Goal: Information Seeking & Learning: Learn about a topic

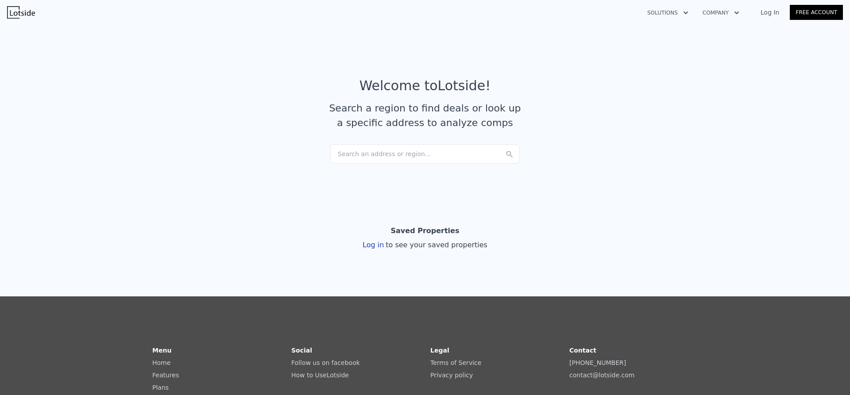
click at [363, 157] on div "Search an address or region..." at bounding box center [424, 153] width 189 height 19
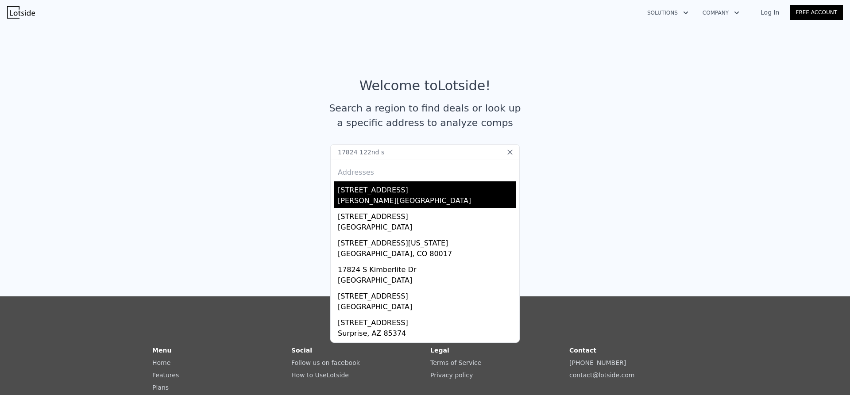
type input "17824 122nd s"
click at [464, 188] on div "[STREET_ADDRESS]" at bounding box center [427, 189] width 178 height 14
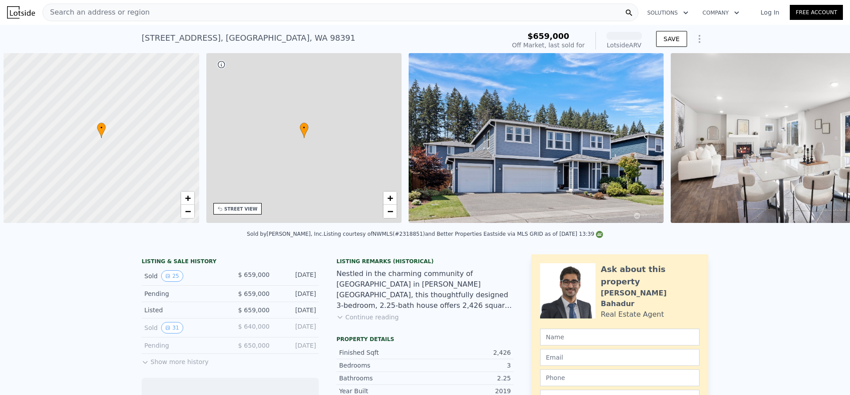
scroll to position [0, 4]
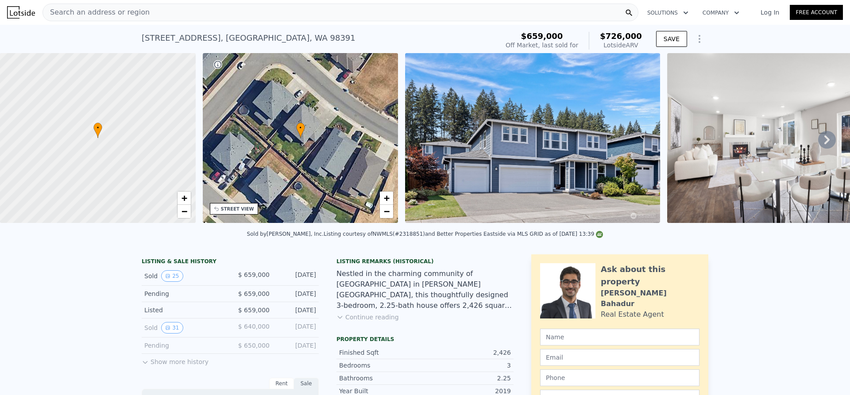
click at [820, 149] on icon at bounding box center [827, 140] width 18 height 18
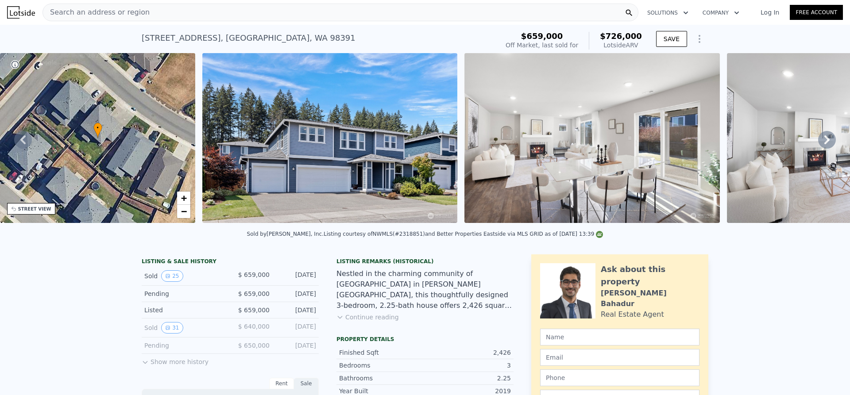
click at [820, 148] on icon at bounding box center [827, 140] width 18 height 18
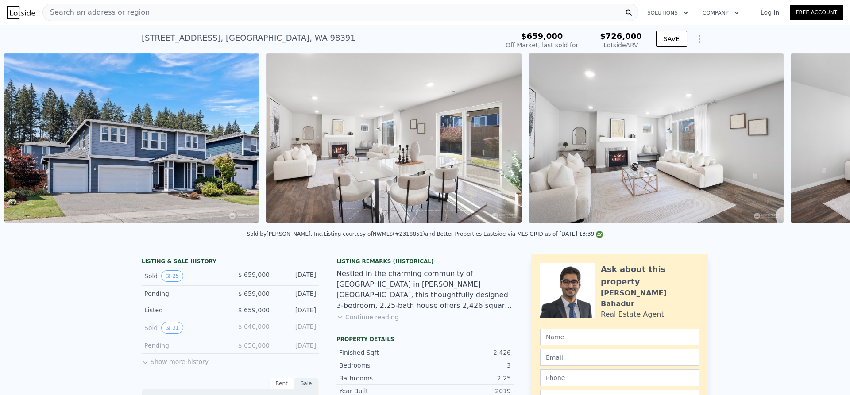
scroll to position [0, 405]
click at [820, 146] on icon at bounding box center [827, 140] width 18 height 18
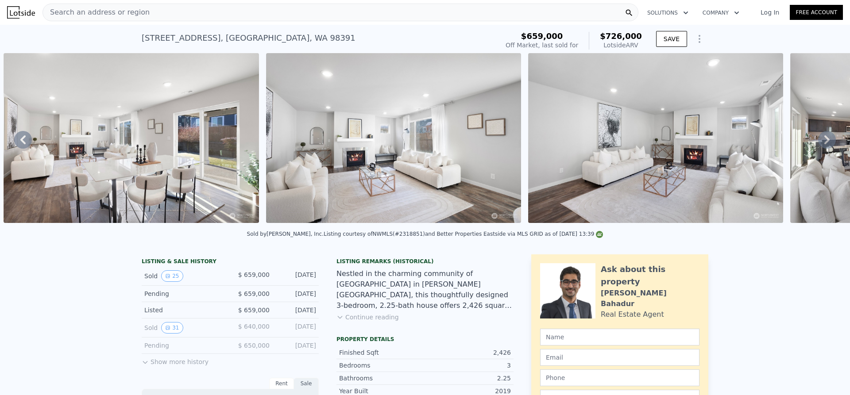
click at [820, 146] on icon at bounding box center [827, 140] width 18 height 18
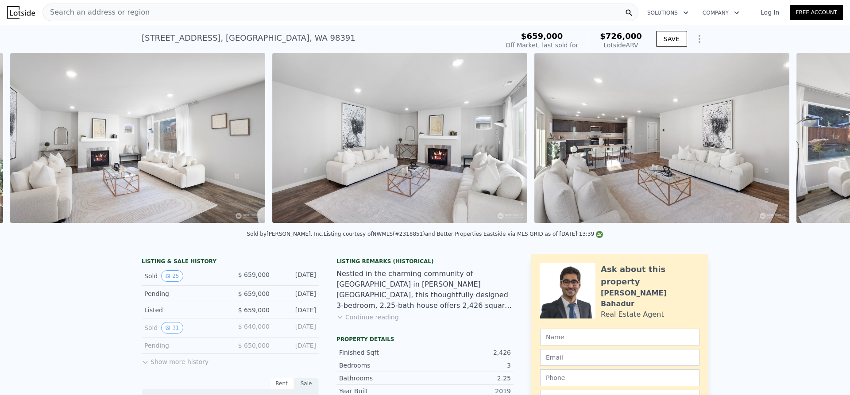
scroll to position [0, 930]
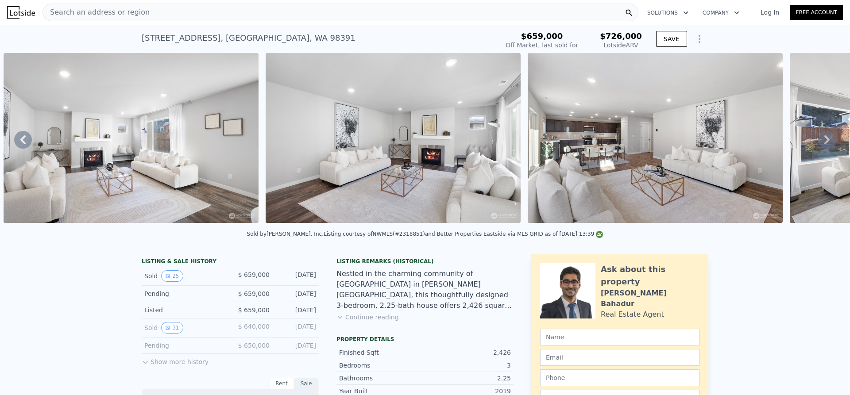
click at [819, 148] on icon at bounding box center [827, 140] width 18 height 18
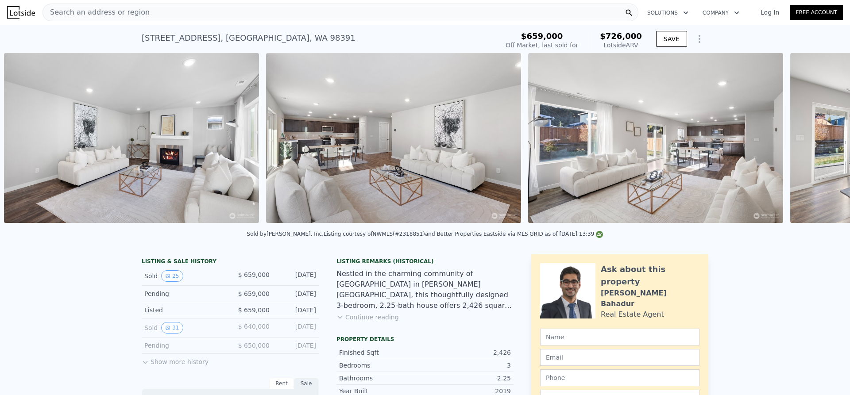
scroll to position [0, 1192]
click at [819, 148] on icon at bounding box center [827, 140] width 18 height 18
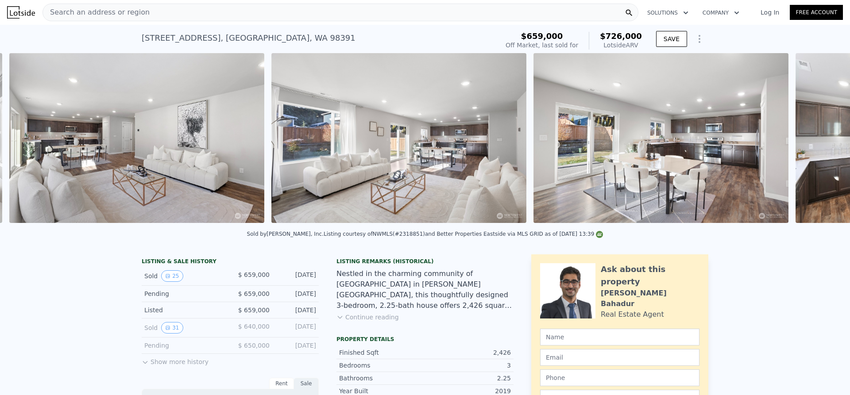
scroll to position [0, 1454]
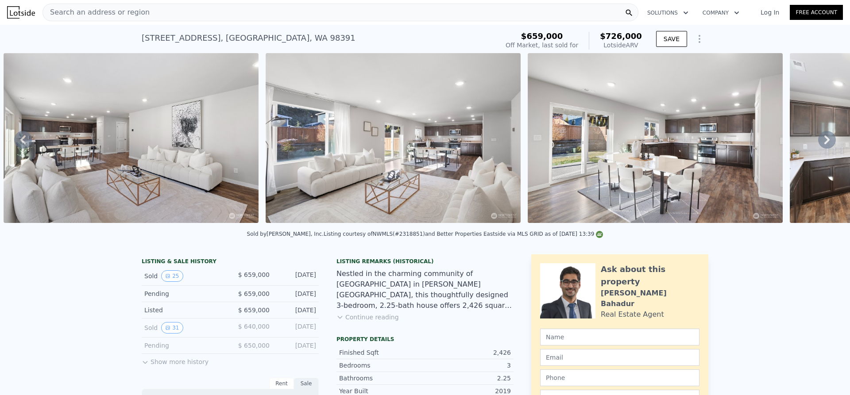
click at [819, 148] on icon at bounding box center [827, 140] width 18 height 18
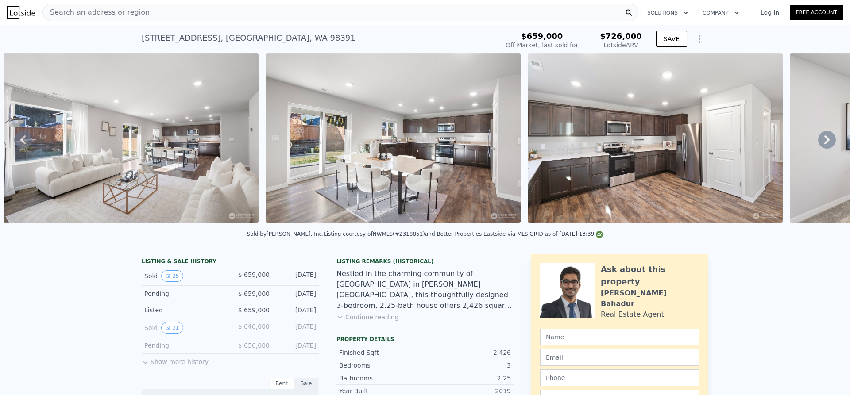
click at [819, 148] on icon at bounding box center [827, 140] width 18 height 18
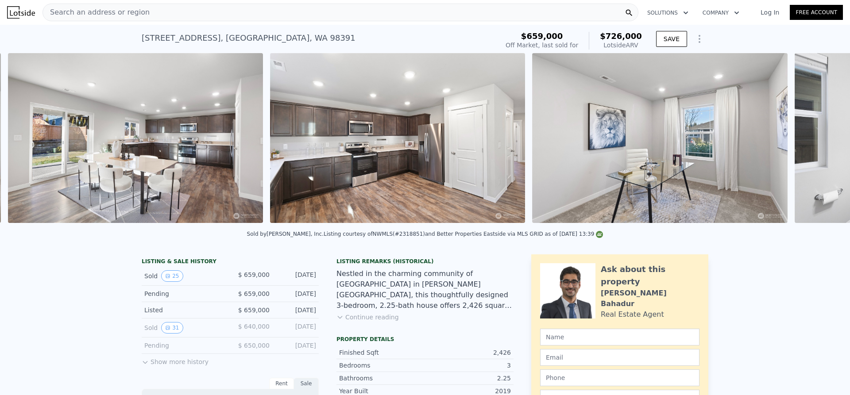
scroll to position [0, 1978]
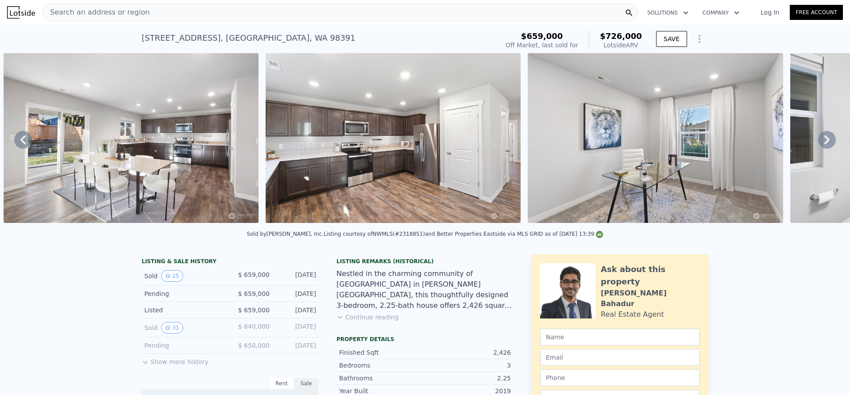
click at [819, 148] on icon at bounding box center [827, 140] width 18 height 18
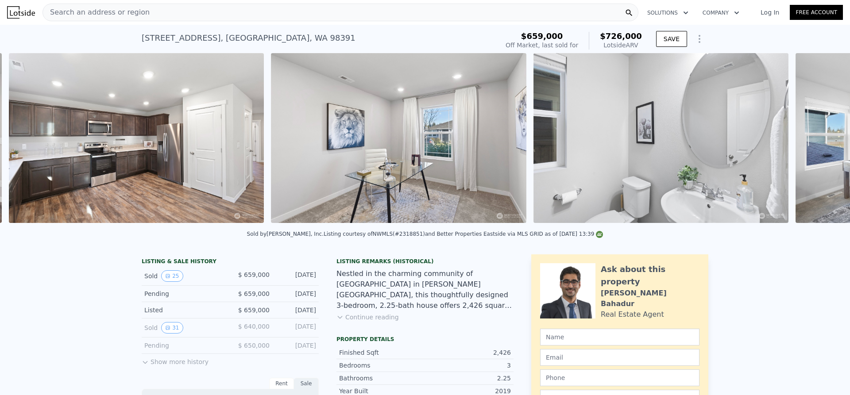
scroll to position [0, 2240]
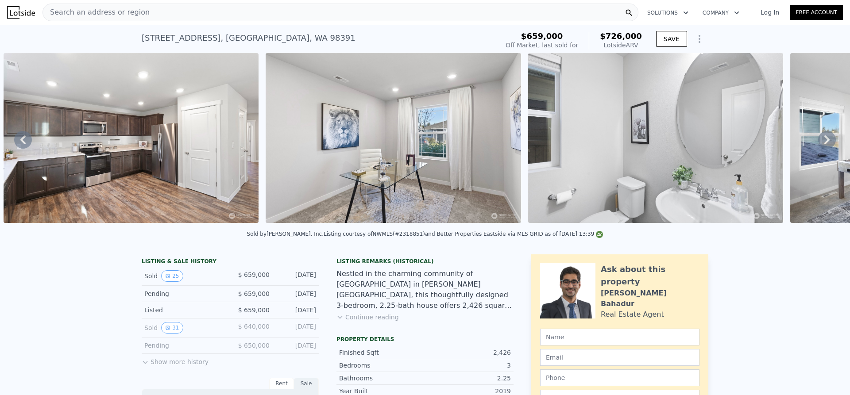
click at [819, 148] on div "• + − • + − STREET VIEW Loading... SATELLITE VIEW" at bounding box center [425, 139] width 850 height 173
click at [819, 148] on icon at bounding box center [827, 140] width 18 height 18
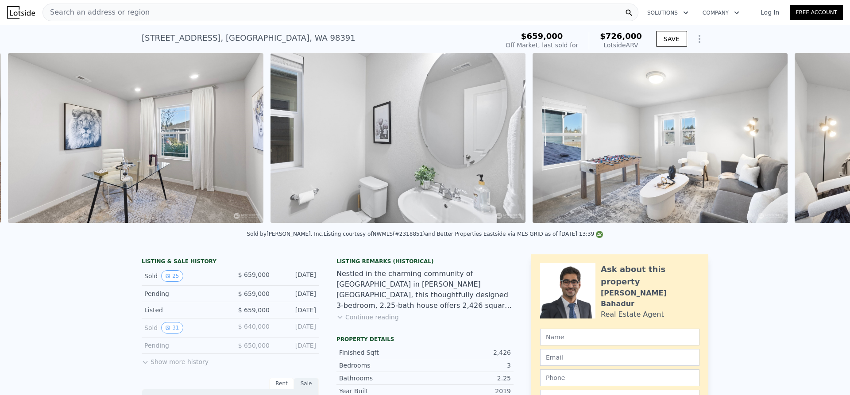
scroll to position [0, 2502]
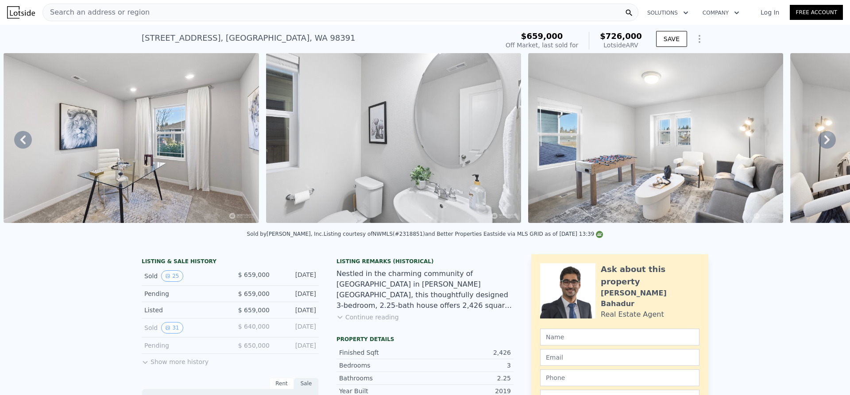
click at [819, 148] on icon at bounding box center [827, 140] width 18 height 18
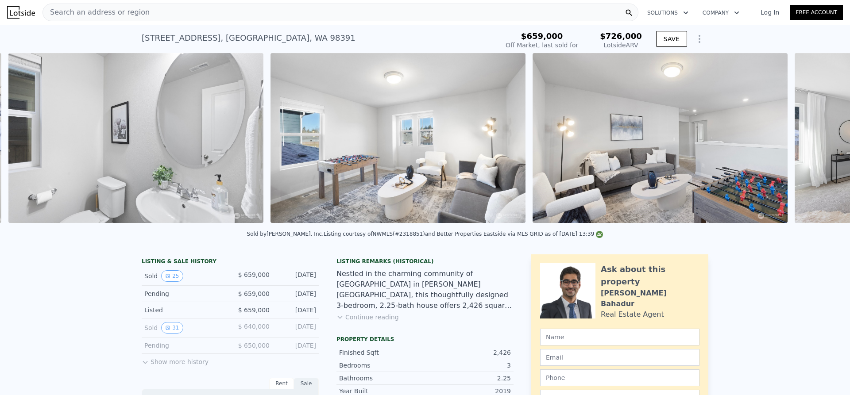
scroll to position [0, 2765]
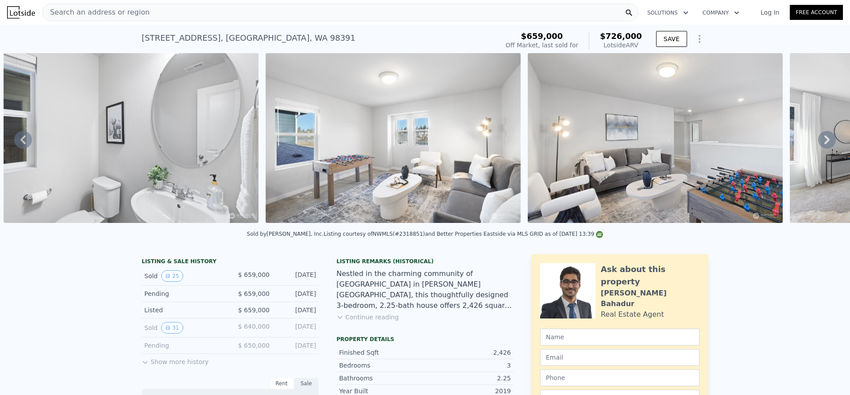
click at [819, 148] on div "• + − • + − STREET VIEW Loading... SATELLITE VIEW" at bounding box center [425, 139] width 850 height 173
click at [819, 148] on icon at bounding box center [827, 140] width 18 height 18
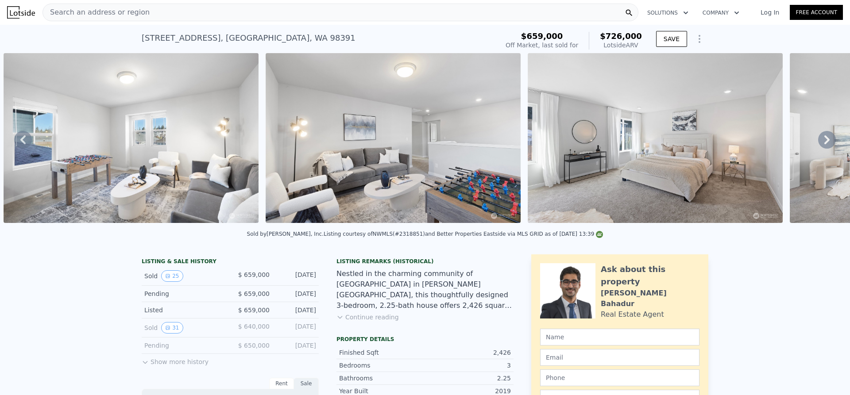
click at [819, 148] on icon at bounding box center [827, 140] width 18 height 18
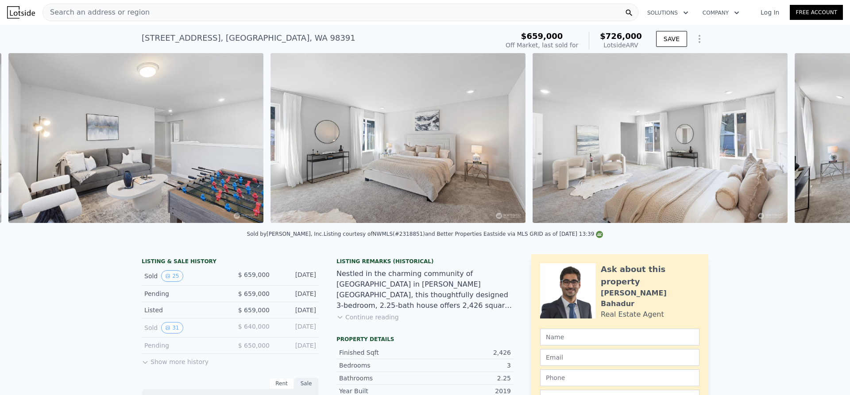
scroll to position [0, 3289]
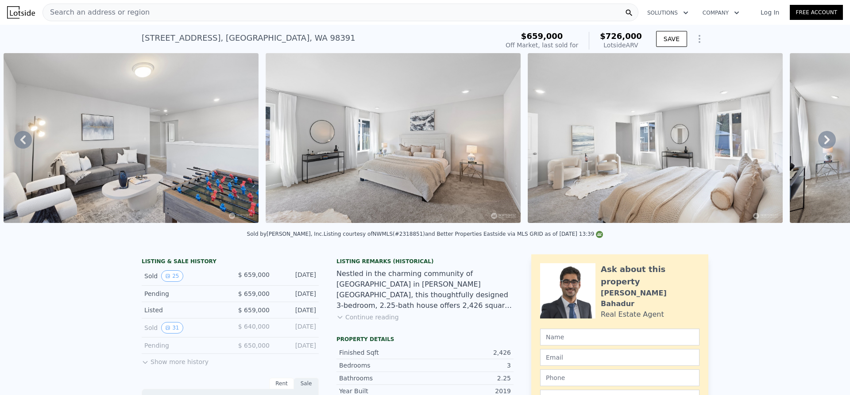
click at [819, 148] on icon at bounding box center [827, 140] width 18 height 18
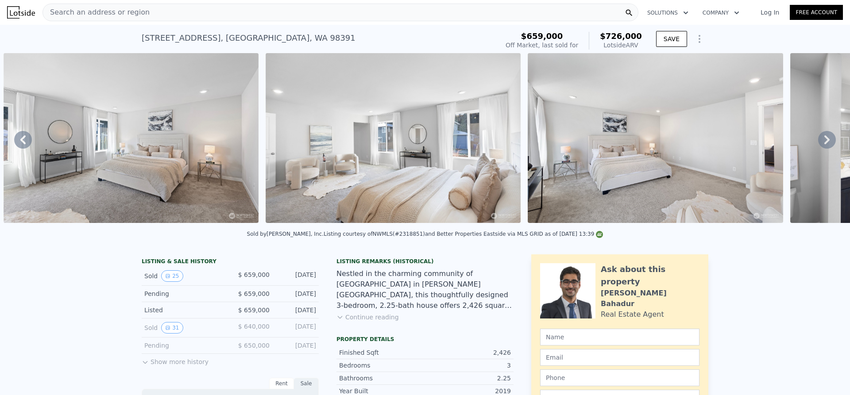
click at [819, 148] on icon at bounding box center [827, 140] width 18 height 18
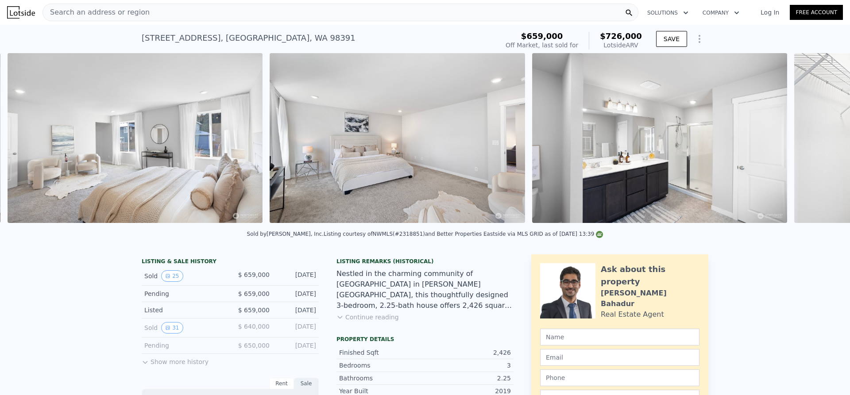
scroll to position [0, 3813]
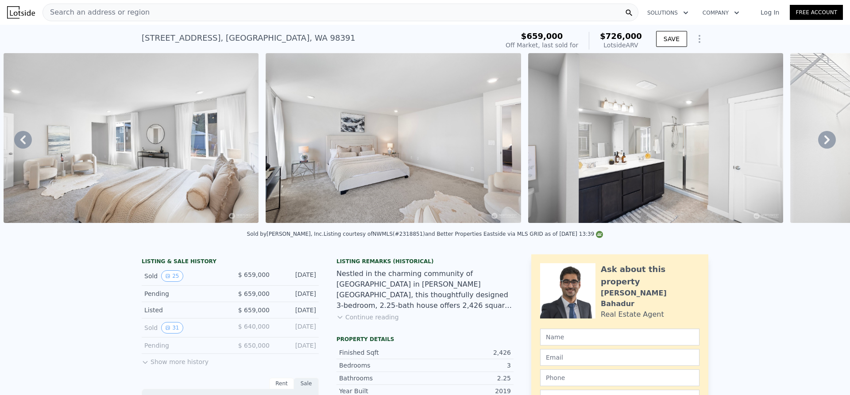
click at [819, 148] on icon at bounding box center [827, 140] width 18 height 18
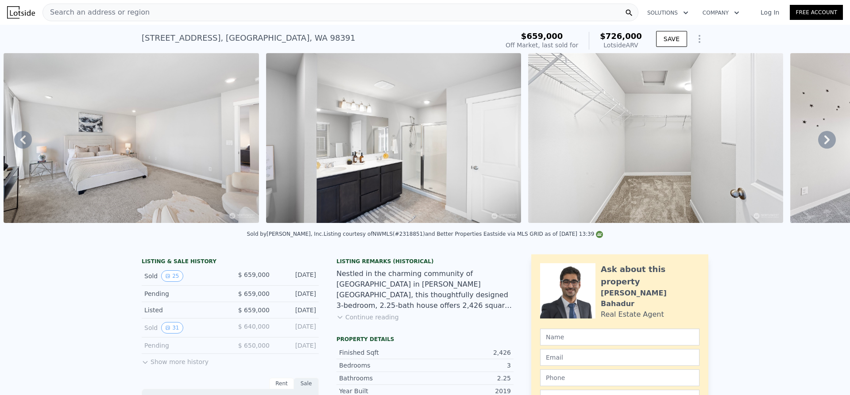
click at [819, 148] on icon at bounding box center [827, 140] width 18 height 18
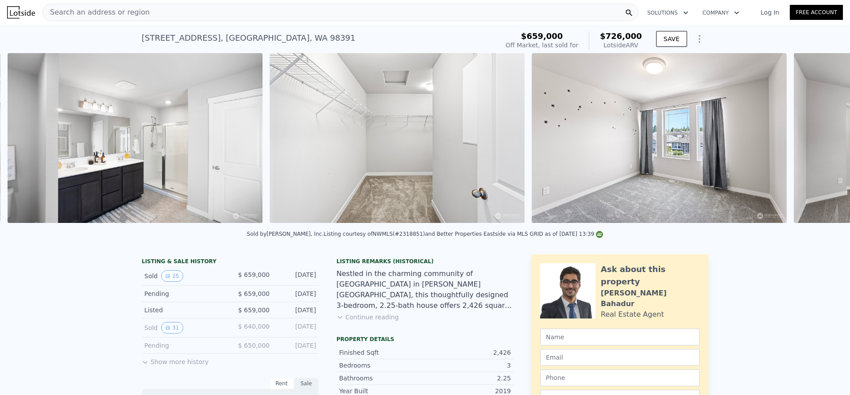
scroll to position [0, 4338]
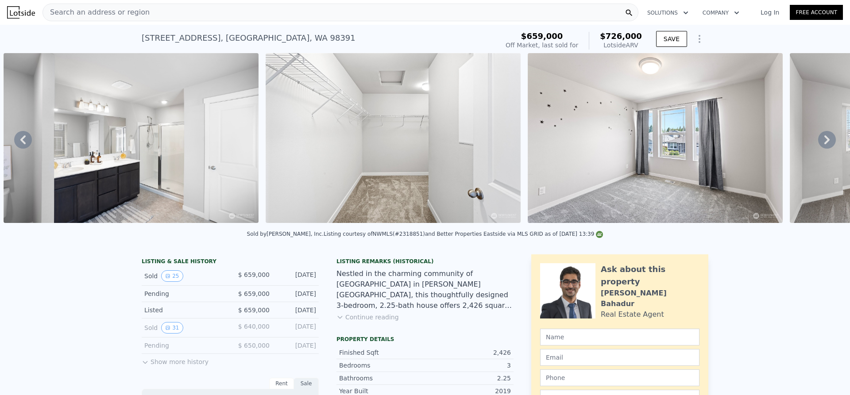
click at [819, 148] on icon at bounding box center [827, 140] width 18 height 18
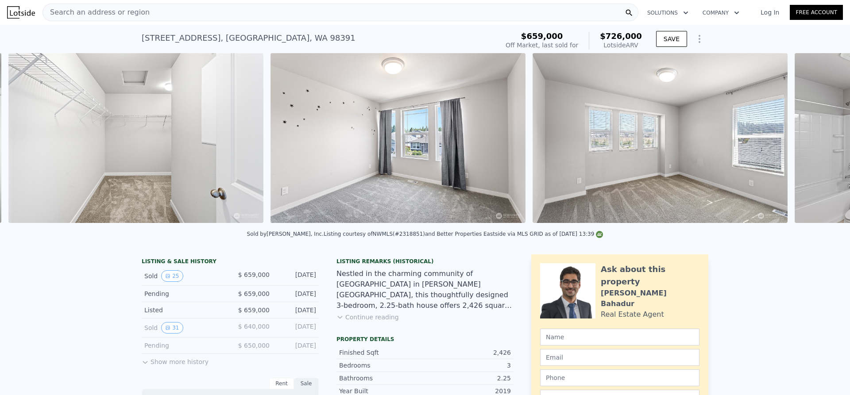
scroll to position [0, 4600]
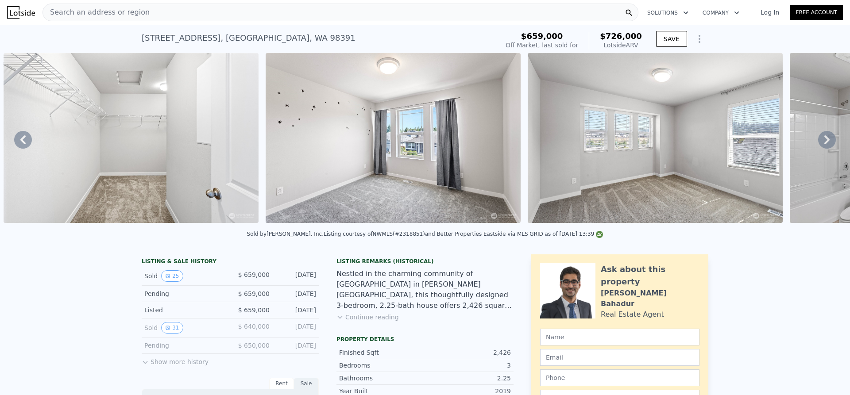
click at [819, 149] on icon at bounding box center [827, 140] width 18 height 18
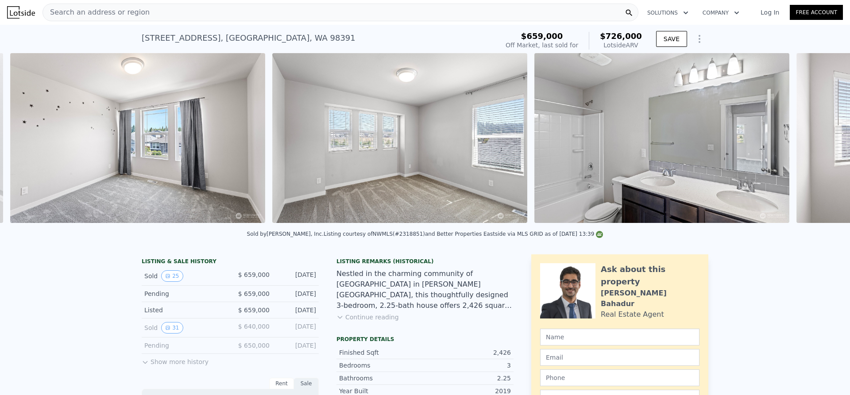
scroll to position [0, 4862]
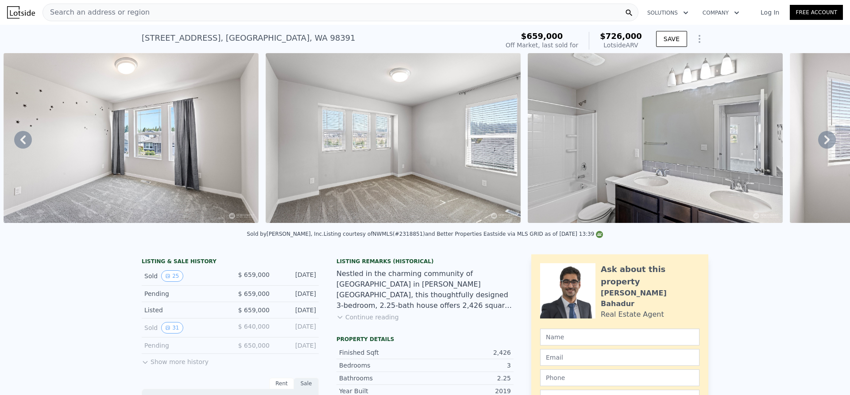
click at [818, 145] on icon at bounding box center [827, 140] width 18 height 18
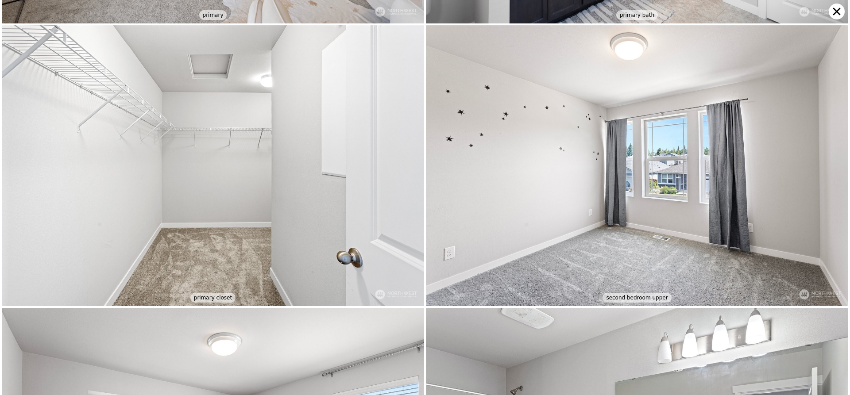
scroll to position [2248, 0]
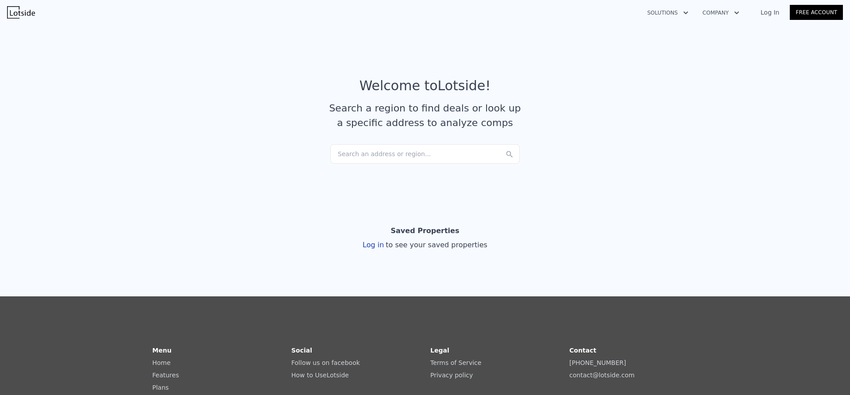
click at [438, 154] on div "Search an address or region..." at bounding box center [424, 153] width 189 height 19
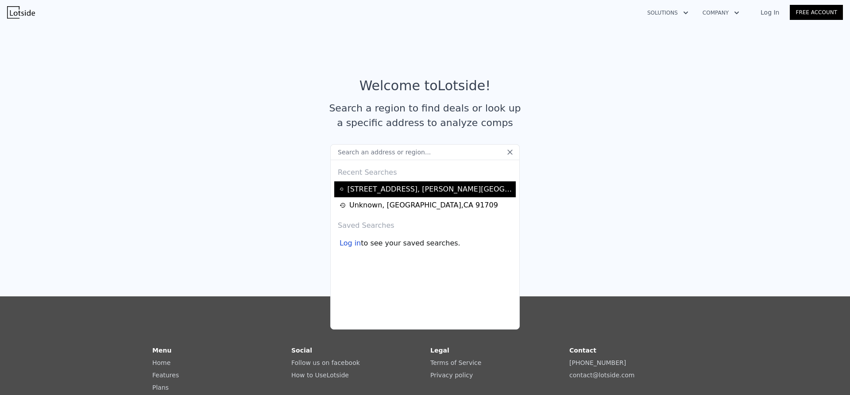
click at [402, 192] on div "[STREET_ADDRESS][PERSON_NAME]" at bounding box center [430, 189] width 166 height 11
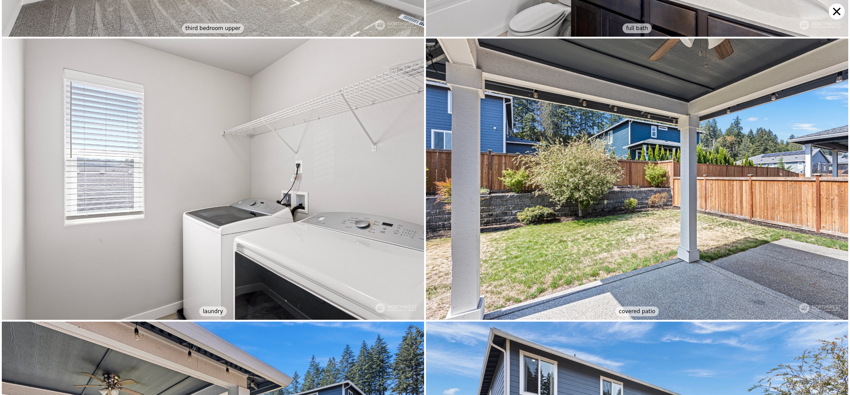
scroll to position [2810, 0]
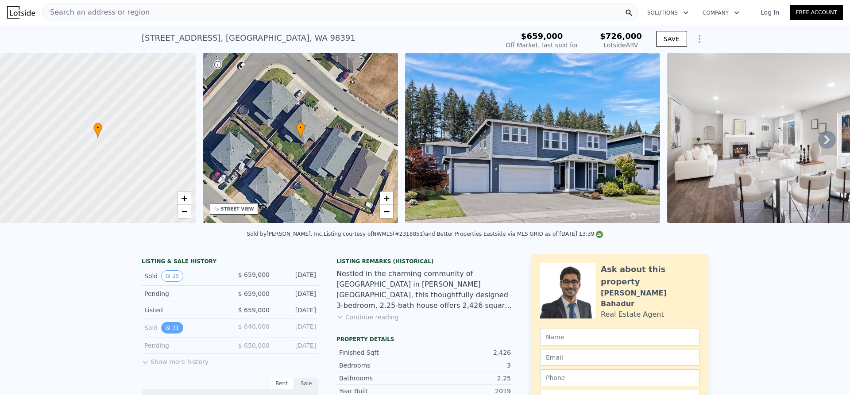
click at [165, 331] on icon "View historical data" at bounding box center [167, 327] width 5 height 5
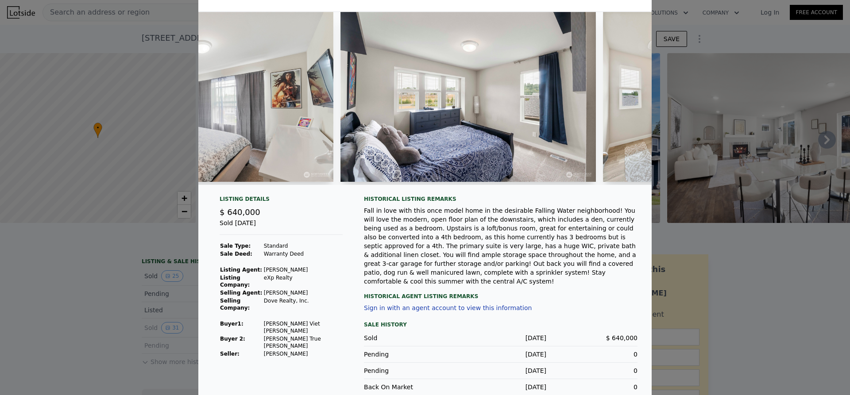
scroll to position [0, 5426]
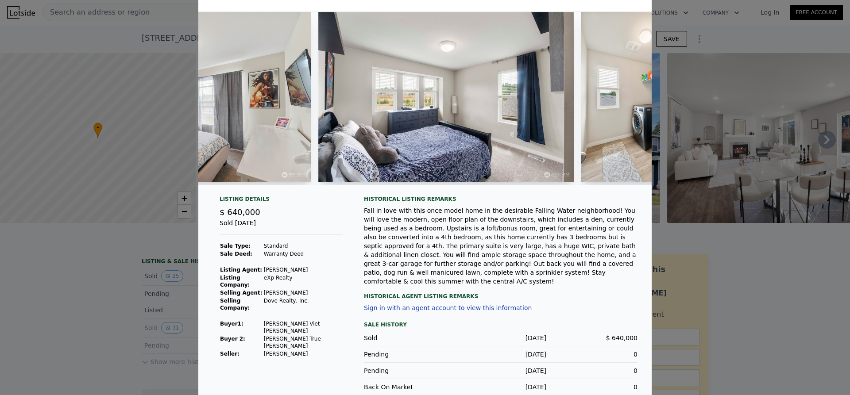
click at [816, 264] on div at bounding box center [425, 197] width 850 height 395
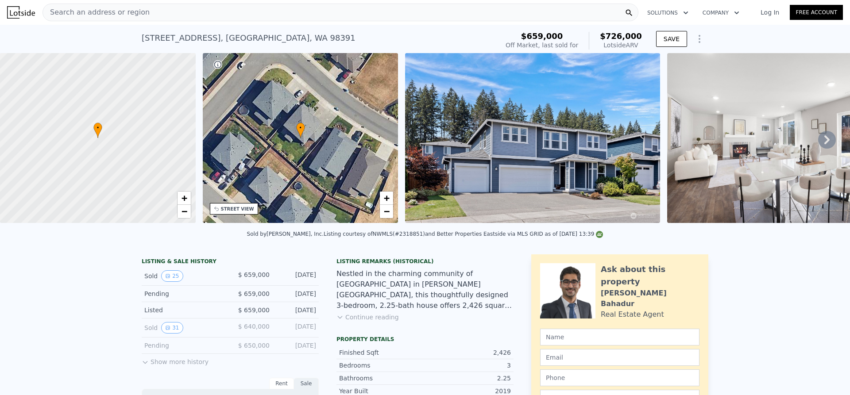
click at [818, 140] on icon at bounding box center [827, 140] width 18 height 18
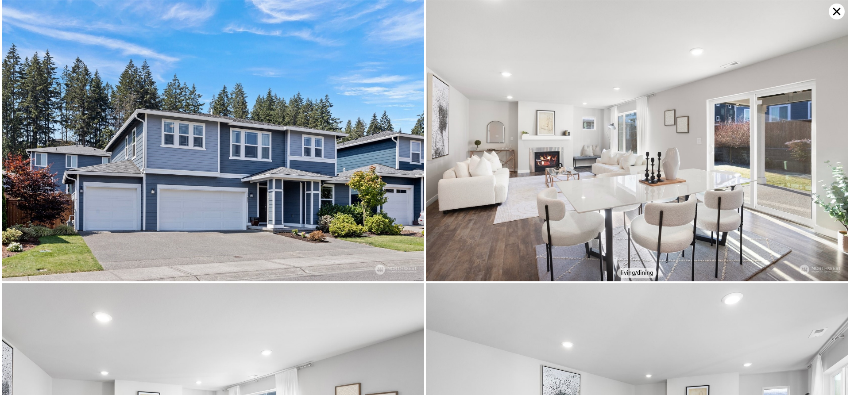
scroll to position [0, 206]
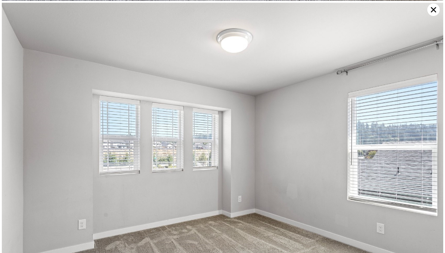
scroll to position [5274, 0]
